Goal: Information Seeking & Learning: Learn about a topic

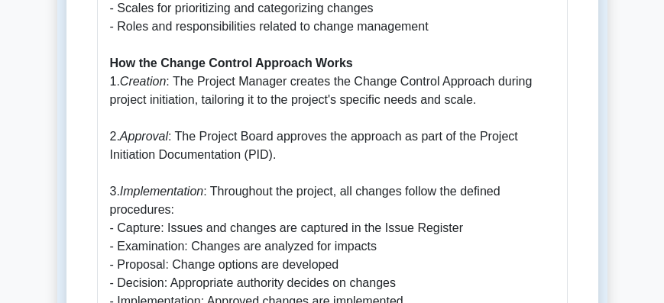
scroll to position [1073, 0]
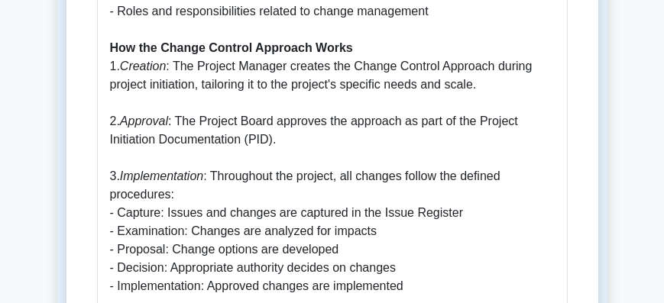
click at [170, 141] on p "The Change Control Approach is a vital component of the Change theme in PRINCE2…" at bounding box center [332, 249] width 444 height 1301
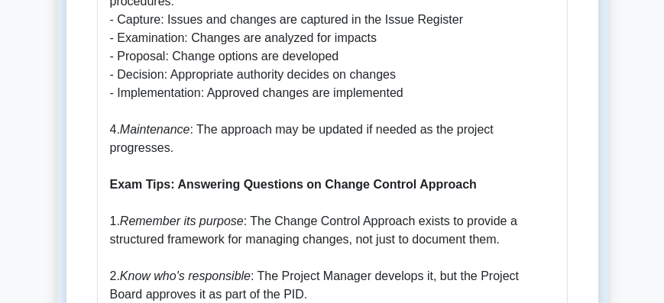
scroll to position [1251, 0]
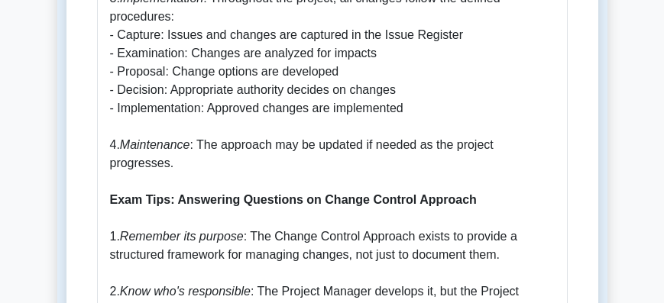
drag, startPoint x: 142, startPoint y: 162, endPoint x: 355, endPoint y: 154, distance: 213.2
drag, startPoint x: 355, startPoint y: 154, endPoint x: 498, endPoint y: 179, distance: 144.9
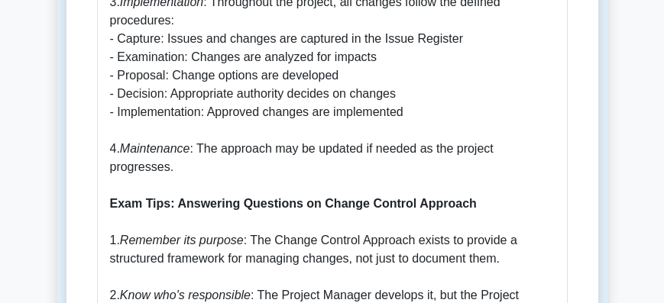
click at [21, 64] on main "Back to Change Theme Change Control Approach 5 minutes 5 Questions Read less" at bounding box center [332, 188] width 664 height 2792
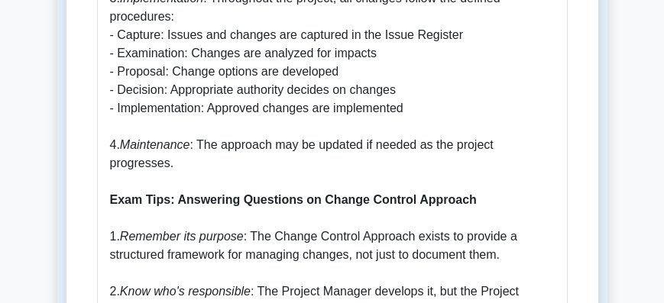
click at [0, 142] on main "Back to Change Theme Change Control Approach 5 minutes 5 Questions Read less" at bounding box center [332, 188] width 664 height 2792
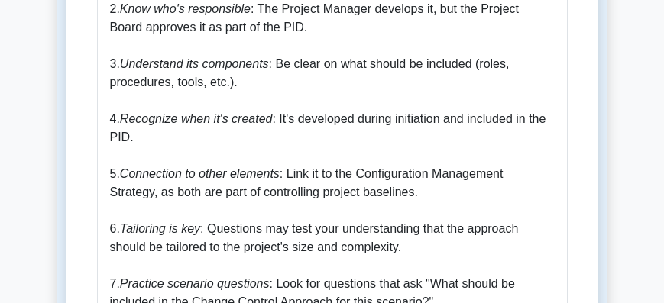
scroll to position [1534, 0]
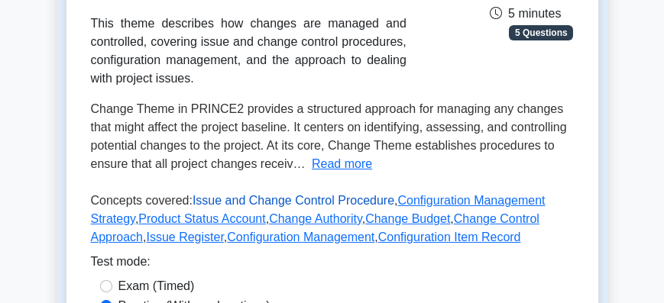
scroll to position [393, 0]
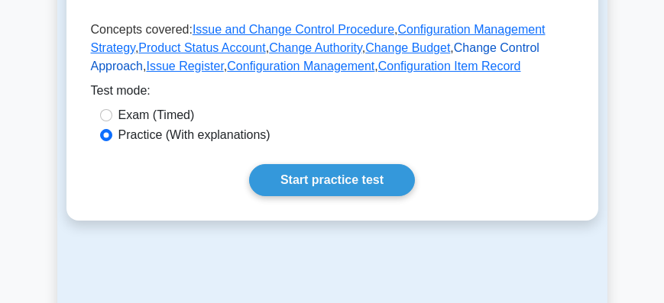
click at [457, 51] on link "Change Control Approach" at bounding box center [315, 56] width 448 height 31
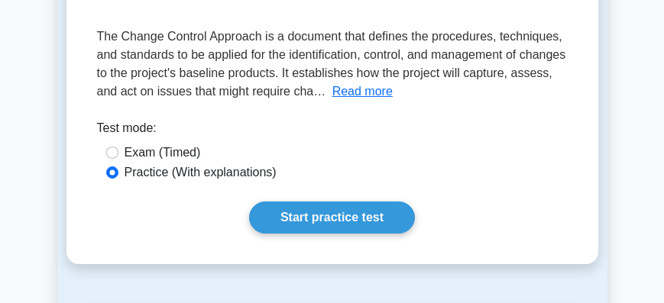
scroll to position [261, 0]
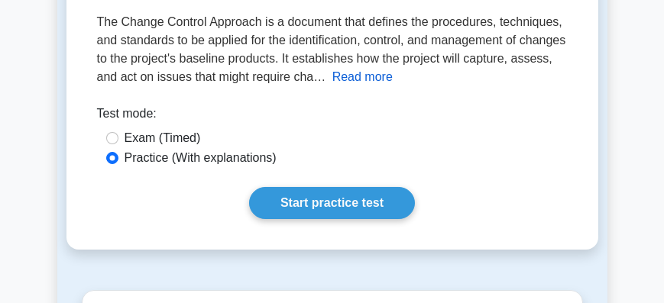
click at [387, 79] on button "Read more" at bounding box center [362, 77] width 60 height 18
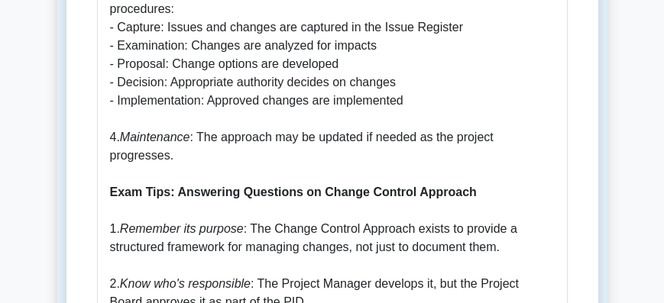
scroll to position [1265, 0]
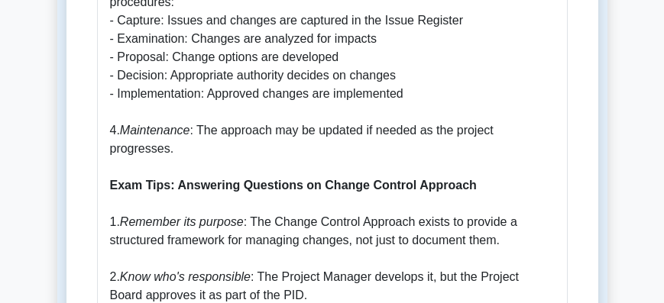
click at [351, 53] on p "The Change Control Approach is a vital component of the Change theme in PRINCE2…" at bounding box center [332, 57] width 444 height 1301
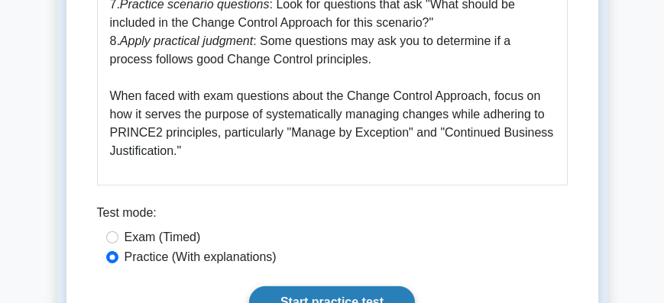
scroll to position [1920, 0]
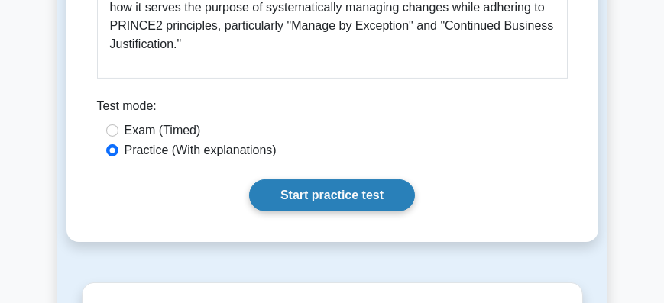
click at [302, 195] on link "Start practice test" at bounding box center [332, 195] width 166 height 32
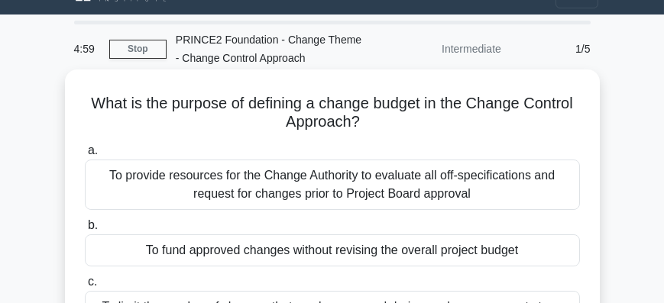
scroll to position [44, 0]
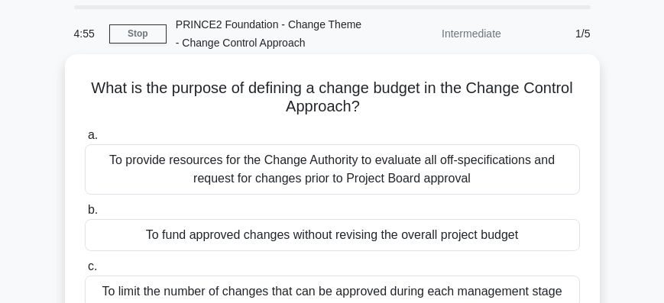
drag, startPoint x: 220, startPoint y: 171, endPoint x: 161, endPoint y: 115, distance: 81.6
click at [161, 115] on h5 "What is the purpose of defining a change budget in the Change Control Approach?…" at bounding box center [332, 98] width 498 height 38
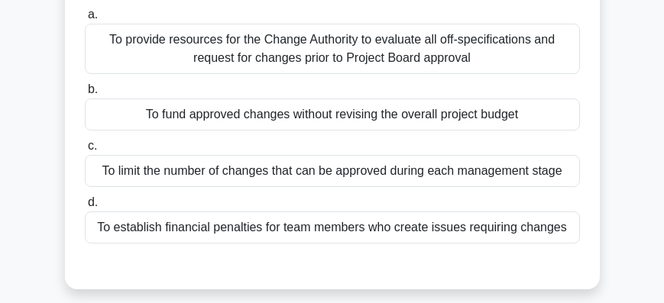
scroll to position [174, 0]
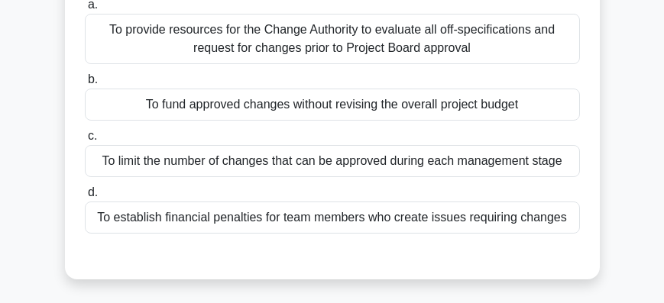
click at [351, 115] on div "To fund approved changes without revising the overall project budget" at bounding box center [332, 105] width 495 height 32
click at [85, 85] on input "b. To fund approved changes without revising the overall project budget" at bounding box center [85, 80] width 0 height 10
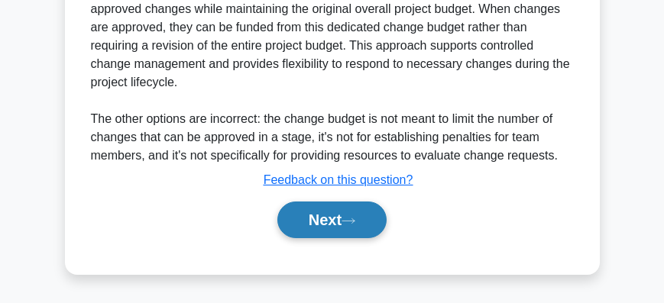
click at [341, 226] on button "Next" at bounding box center [331, 220] width 109 height 37
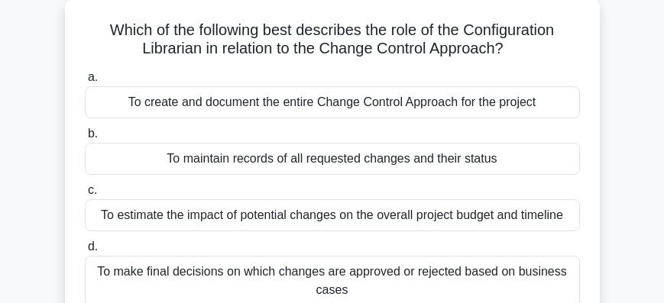
scroll to position [87, 0]
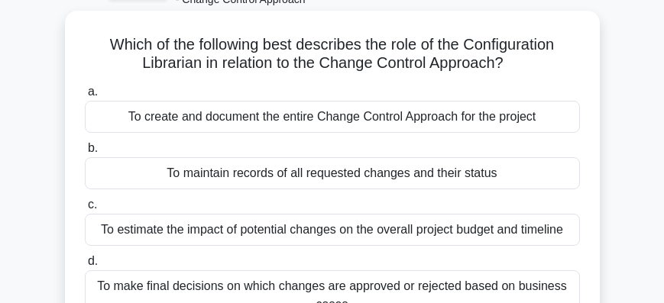
click at [341, 123] on div "To create and document the entire Change Control Approach for the project" at bounding box center [332, 117] width 495 height 32
click at [85, 97] on input "a. To create and document the entire Change Control Approach for the project" at bounding box center [85, 92] width 0 height 10
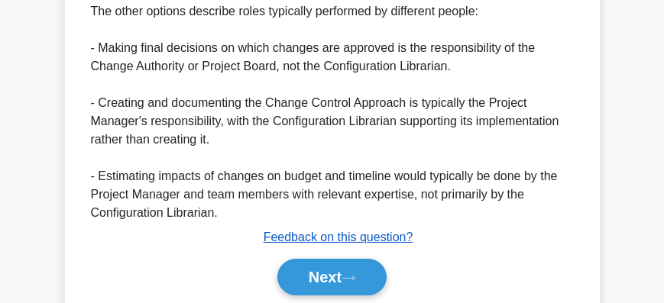
scroll to position [594, 0]
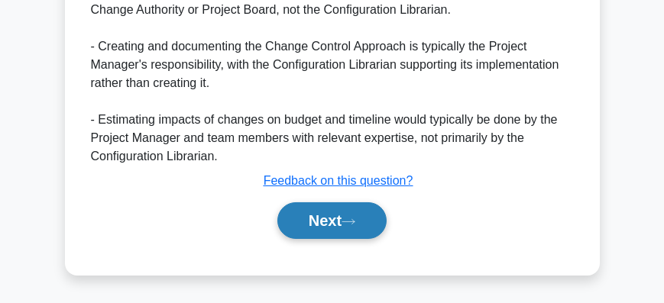
click at [356, 234] on button "Next" at bounding box center [331, 220] width 109 height 37
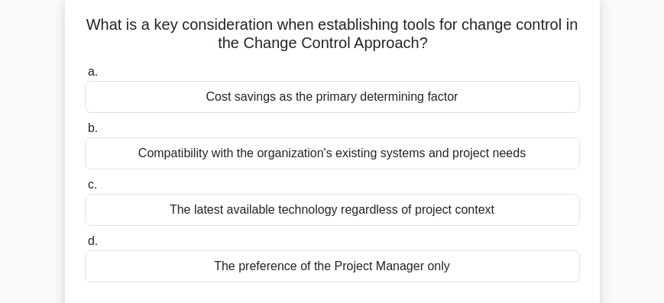
scroll to position [87, 0]
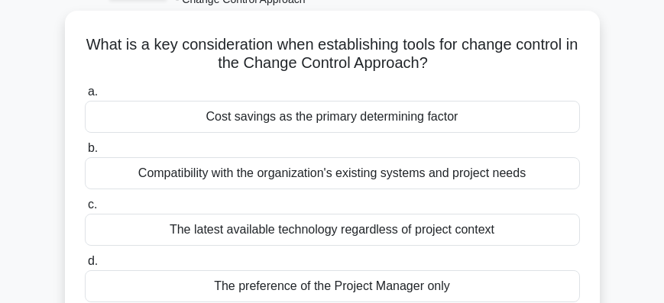
click at [317, 183] on div "Compatibility with the organization's existing systems and project needs" at bounding box center [332, 173] width 495 height 32
click at [85, 154] on input "b. Compatibility with the organization's existing systems and project needs" at bounding box center [85, 149] width 0 height 10
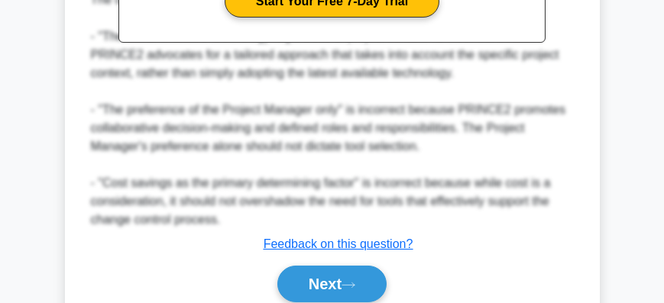
scroll to position [630, 0]
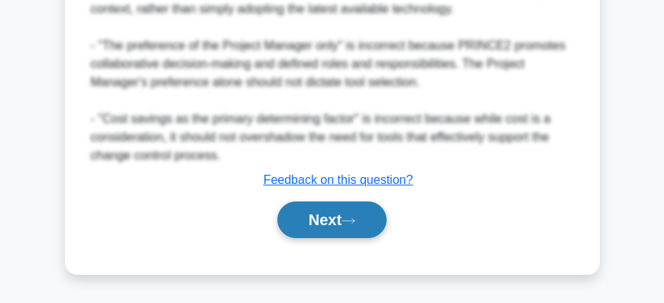
click at [339, 233] on button "Next" at bounding box center [331, 220] width 109 height 37
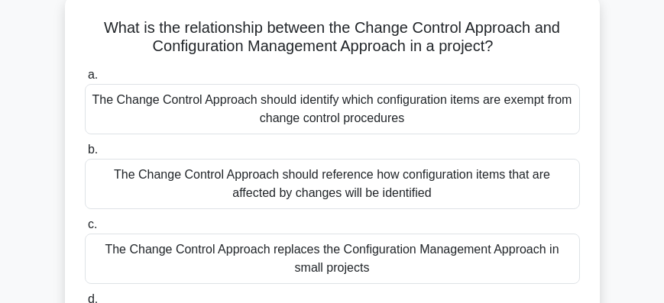
scroll to position [87, 0]
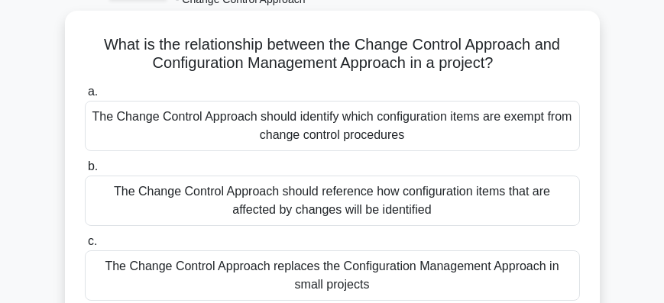
click at [325, 125] on div "The Change Control Approach should identify which configuration items are exemp…" at bounding box center [332, 126] width 495 height 50
click at [85, 97] on input "a. The Change Control Approach should identify which configuration items are ex…" at bounding box center [85, 92] width 0 height 10
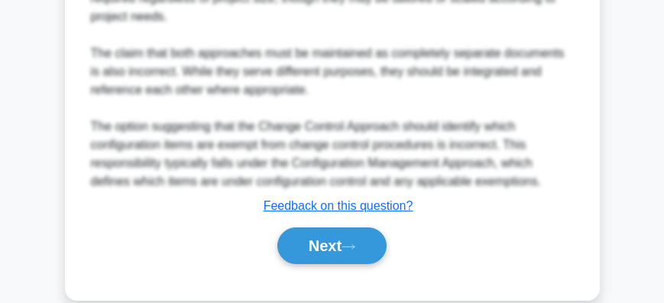
scroll to position [777, 0]
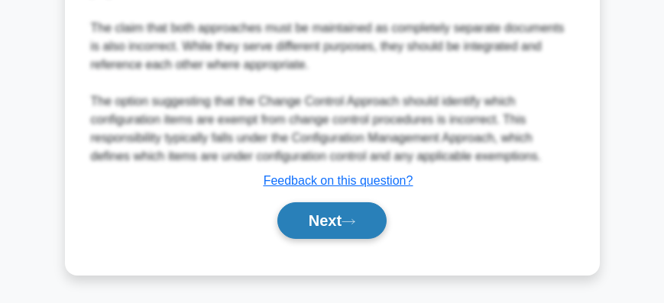
click at [343, 228] on button "Next" at bounding box center [331, 220] width 109 height 37
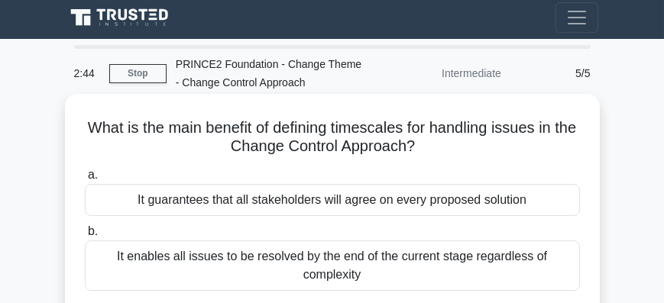
scroll to position [0, 0]
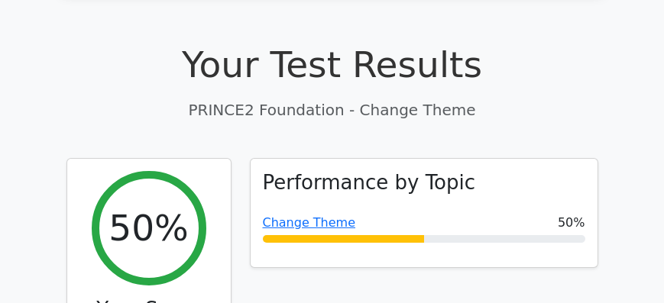
scroll to position [523, 0]
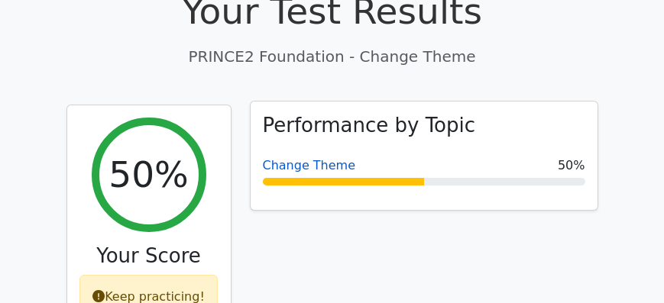
click at [289, 158] on link "Change Theme" at bounding box center [309, 165] width 93 height 15
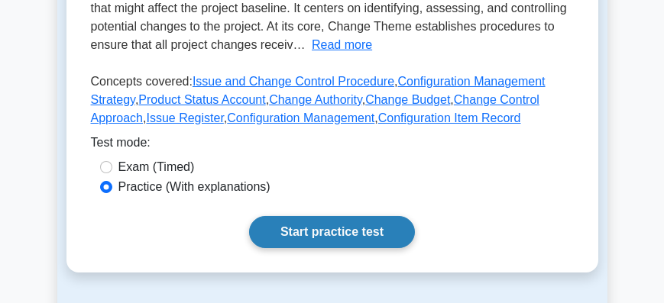
scroll to position [261, 0]
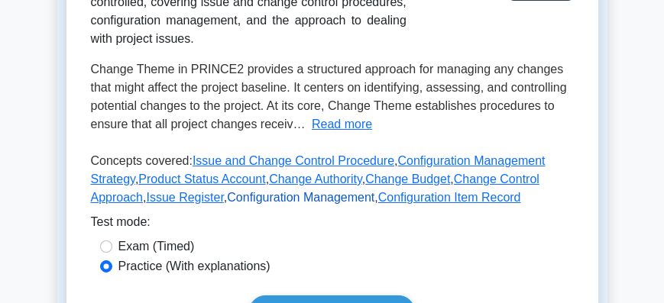
click at [227, 202] on link "Configuration Management" at bounding box center [300, 197] width 147 height 13
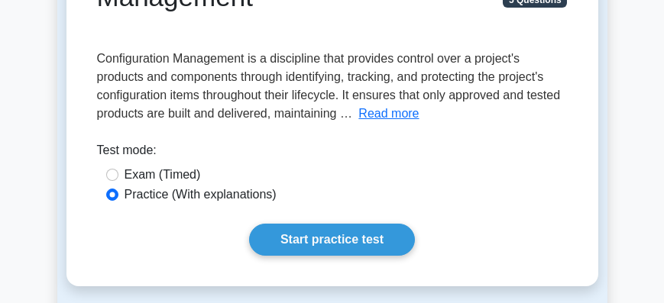
scroll to position [261, 0]
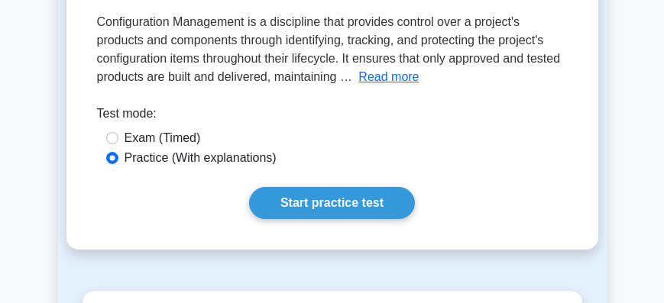
click at [390, 77] on button "Read more" at bounding box center [388, 77] width 60 height 18
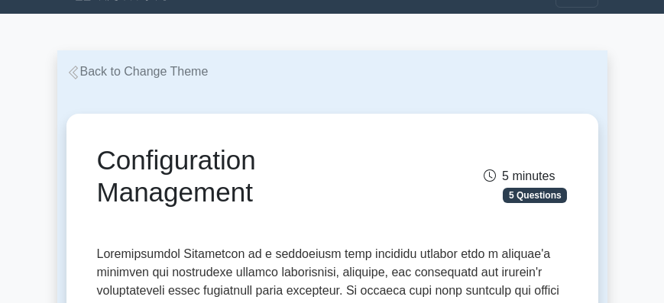
scroll to position [0, 0]
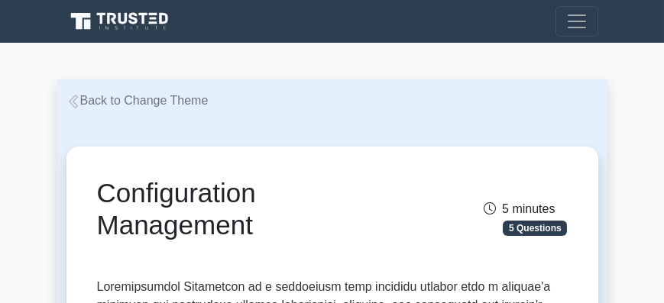
click at [78, 99] on icon at bounding box center [73, 102] width 14 height 14
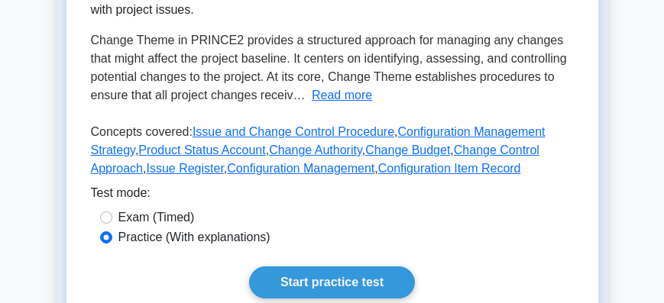
scroll to position [305, 0]
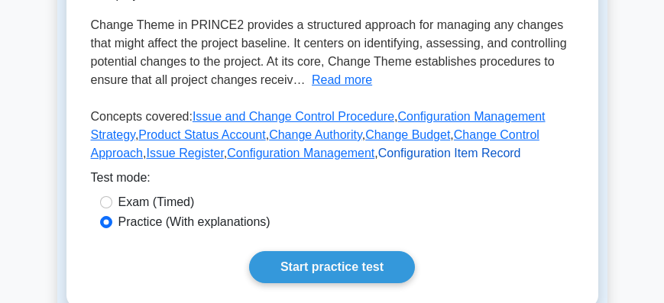
click at [378, 154] on link "Configuration Item Record" at bounding box center [449, 153] width 143 height 13
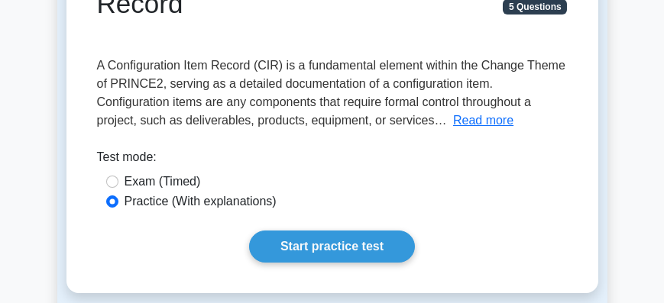
scroll to position [218, 0]
click at [453, 124] on button "Read more" at bounding box center [483, 121] width 60 height 18
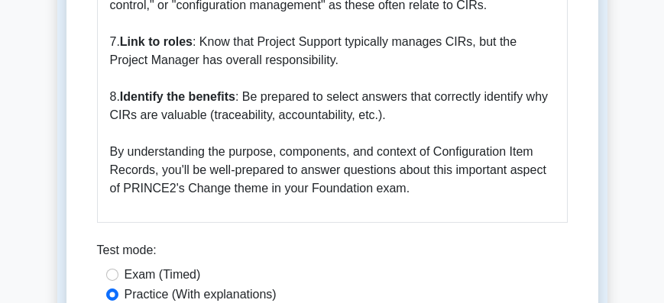
scroll to position [2269, 0]
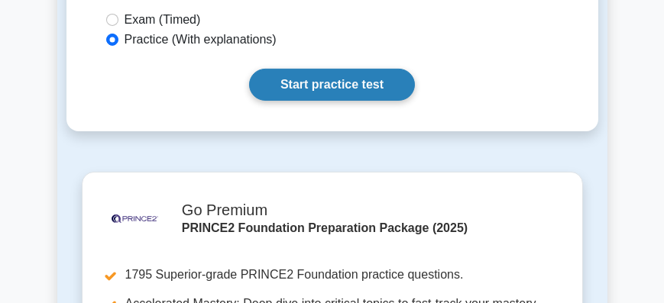
click at [302, 101] on link "Start practice test" at bounding box center [332, 85] width 166 height 32
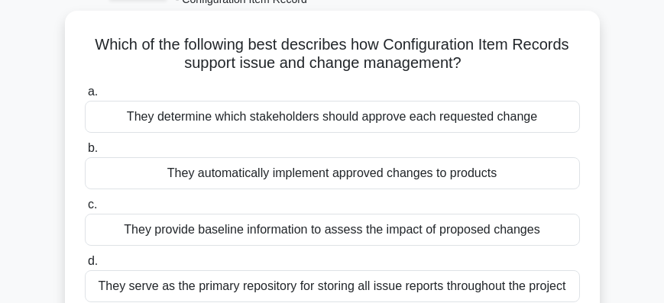
scroll to position [174, 0]
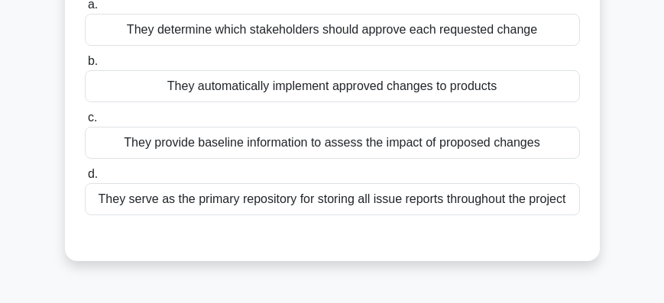
click at [372, 149] on div "They provide baseline information to assess the impact of proposed changes" at bounding box center [332, 143] width 495 height 32
click at [85, 123] on input "c. They provide baseline information to assess the impact of proposed changes" at bounding box center [85, 118] width 0 height 10
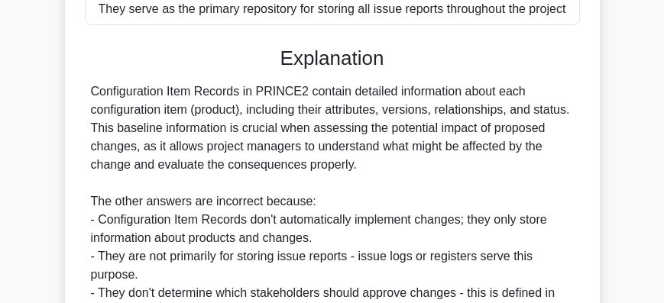
scroll to position [520, 0]
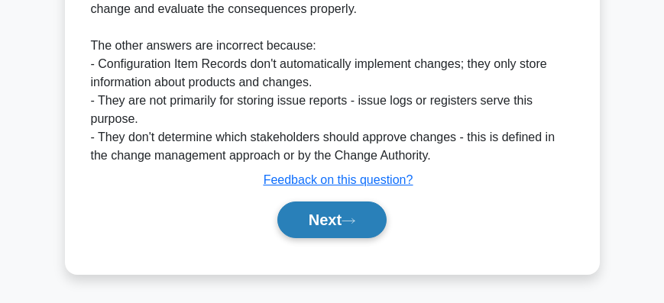
click at [333, 225] on button "Next" at bounding box center [331, 220] width 109 height 37
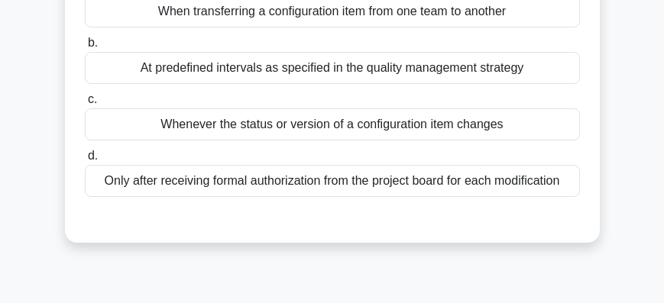
scroll to position [174, 0]
click at [366, 185] on div "Only after receiving formal authorization from the project board for each modif…" at bounding box center [332, 181] width 495 height 32
click at [85, 161] on input "d. Only after receiving formal authorization from the project board for each mo…" at bounding box center [85, 156] width 0 height 10
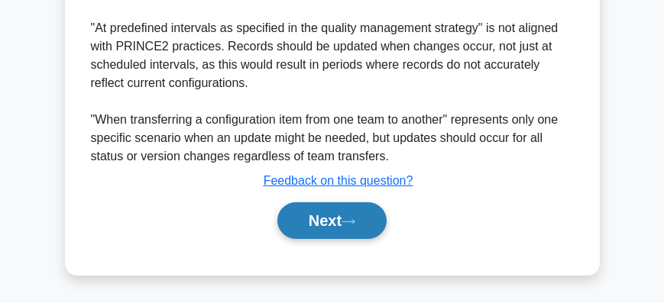
click at [355, 220] on icon at bounding box center [348, 222] width 14 height 8
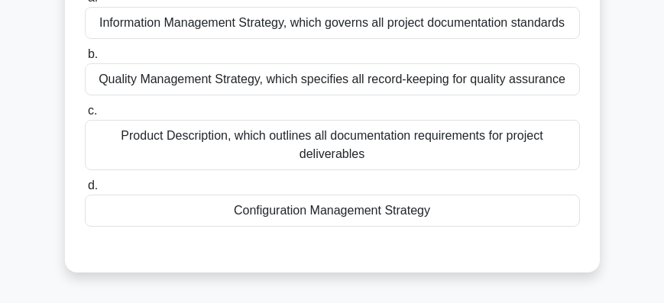
scroll to position [166, 0]
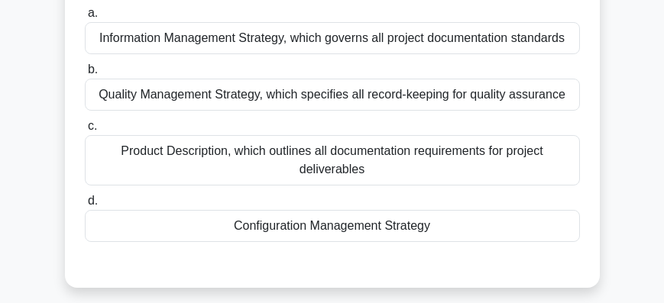
click at [346, 234] on div "Configuration Management Strategy" at bounding box center [332, 226] width 495 height 32
click at [85, 206] on input "d. Configuration Management Strategy" at bounding box center [85, 201] width 0 height 10
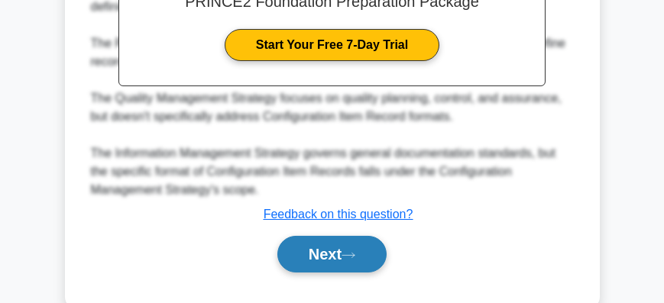
scroll to position [574, 0]
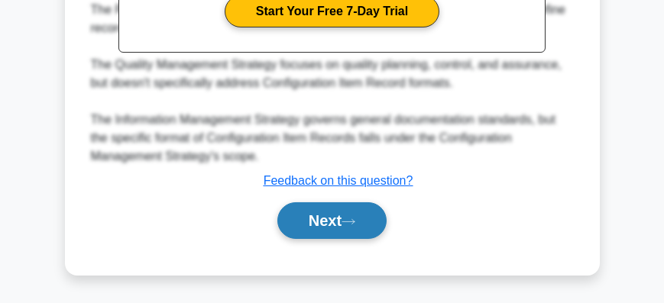
click at [345, 231] on button "Next" at bounding box center [331, 220] width 109 height 37
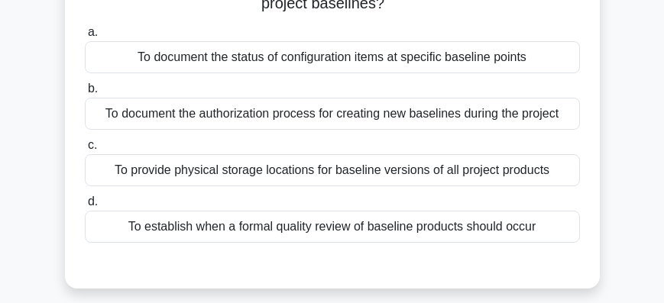
scroll to position [166, 0]
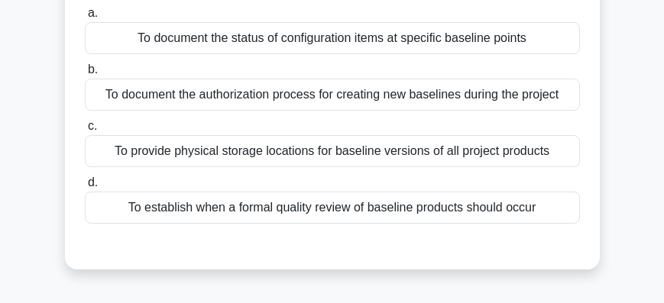
click at [333, 45] on div "To document the status of configuration items at specific baseline points" at bounding box center [332, 38] width 495 height 32
click at [85, 18] on input "a. To document the status of configuration items at specific baseline points" at bounding box center [85, 13] width 0 height 10
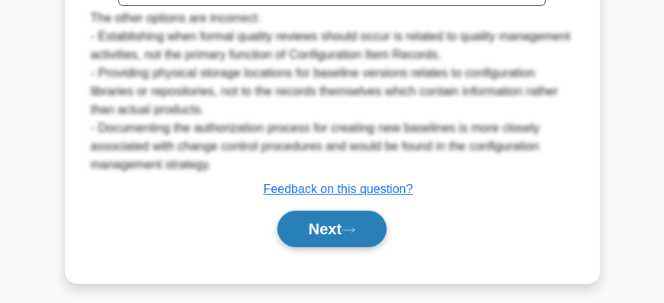
click at [339, 235] on button "Next" at bounding box center [331, 229] width 109 height 37
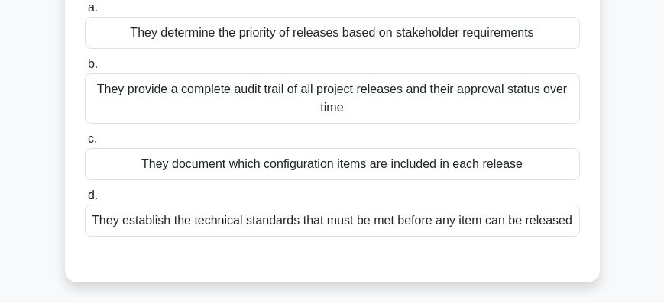
scroll to position [174, 0]
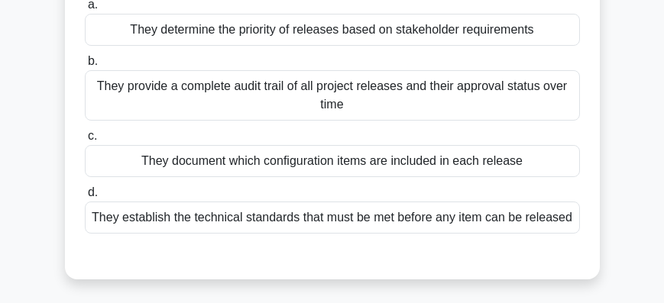
click at [344, 224] on div "They establish the technical standards that must be met before any item can be …" at bounding box center [332, 218] width 495 height 32
click at [85, 198] on input "d. They establish the technical standards that must be met before any item can …" at bounding box center [85, 193] width 0 height 10
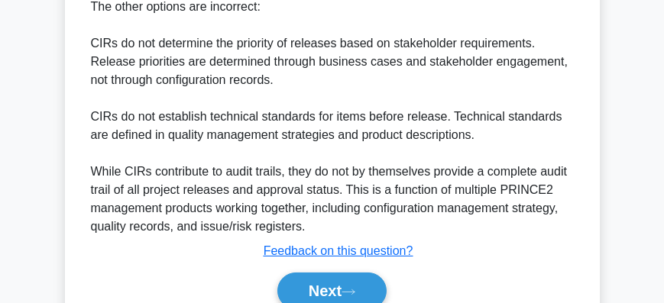
scroll to position [722, 0]
